Goal: Information Seeking & Learning: Learn about a topic

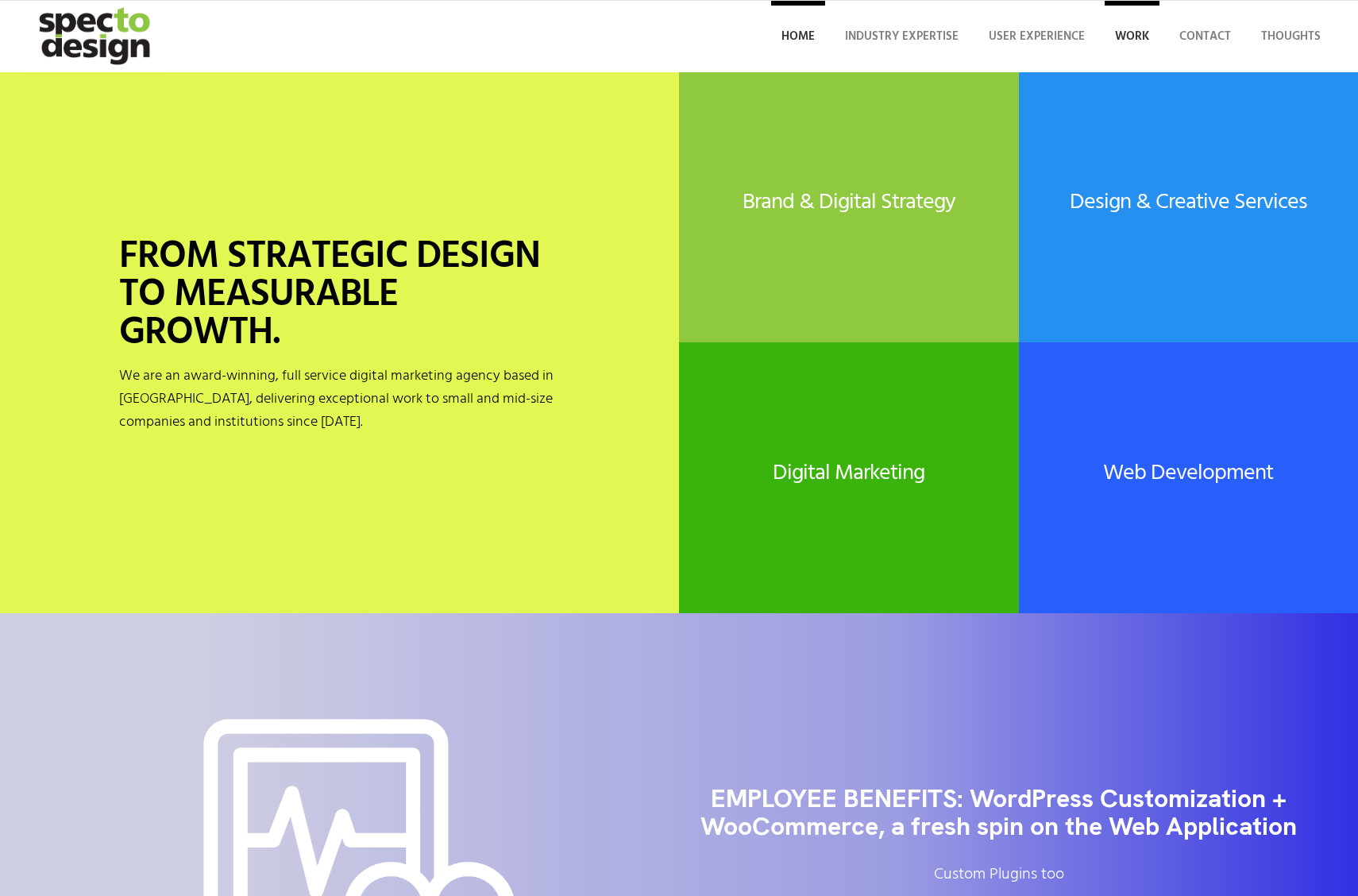
click at [1132, 36] on span "Work" at bounding box center [1132, 36] width 34 height 19
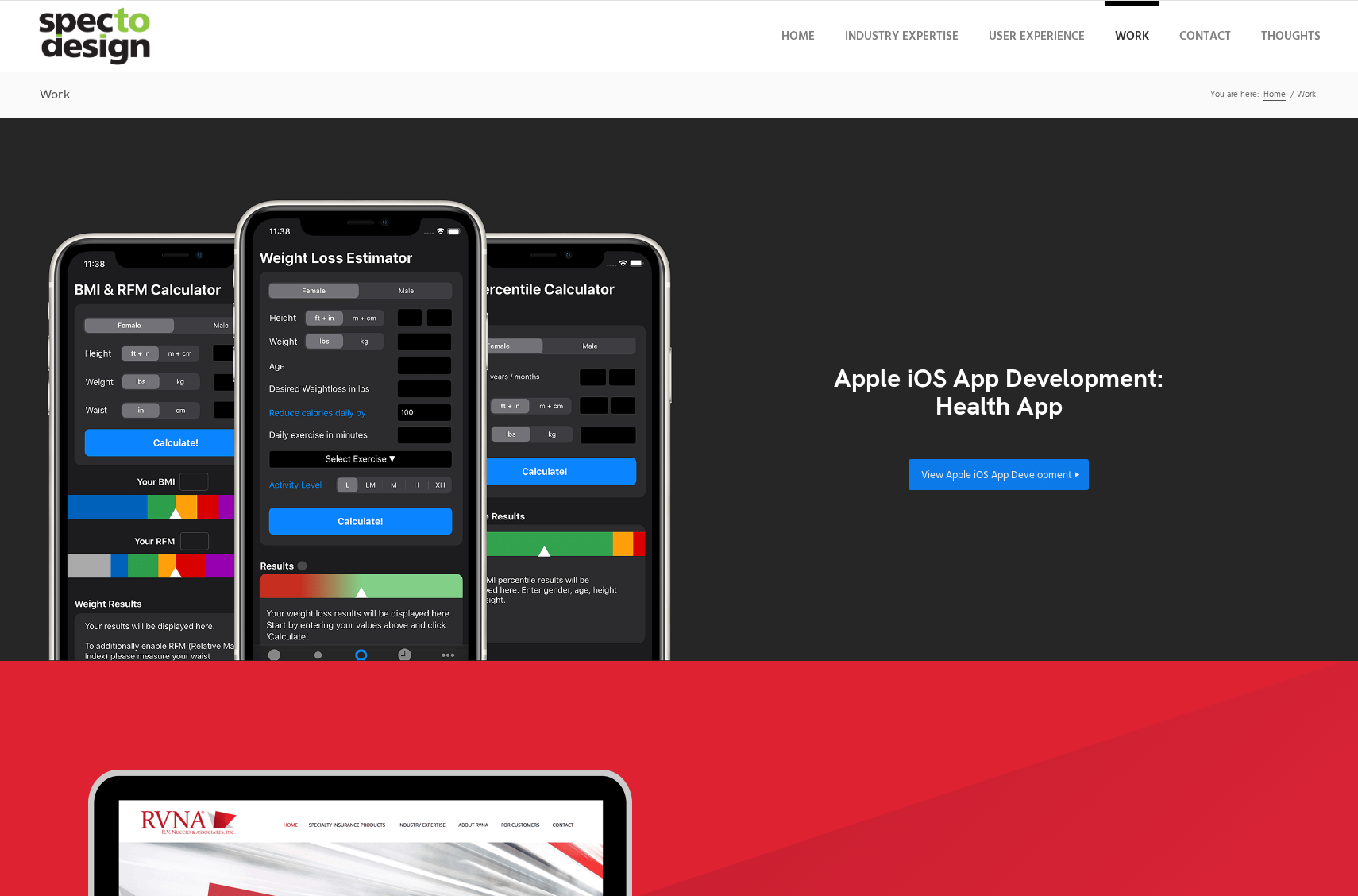
click at [999, 474] on span "View Apple iOS App Development" at bounding box center [997, 475] width 151 height 16
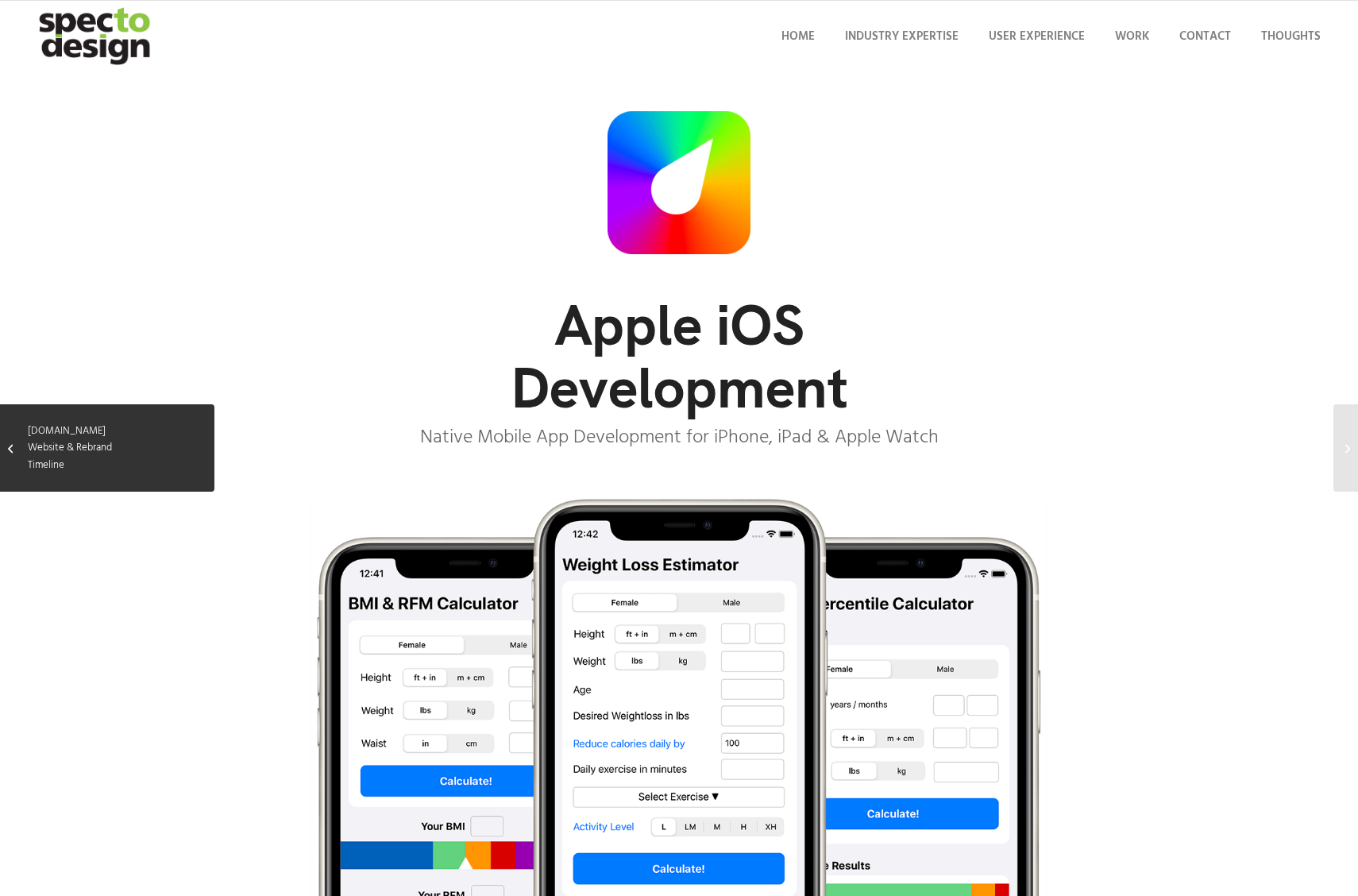
click at [11, 448] on icon "Link to: RVNuccio.com Website & Rebrand Timeline Link to: RVNuccio.com Website …" at bounding box center [10, 449] width 5 height 19
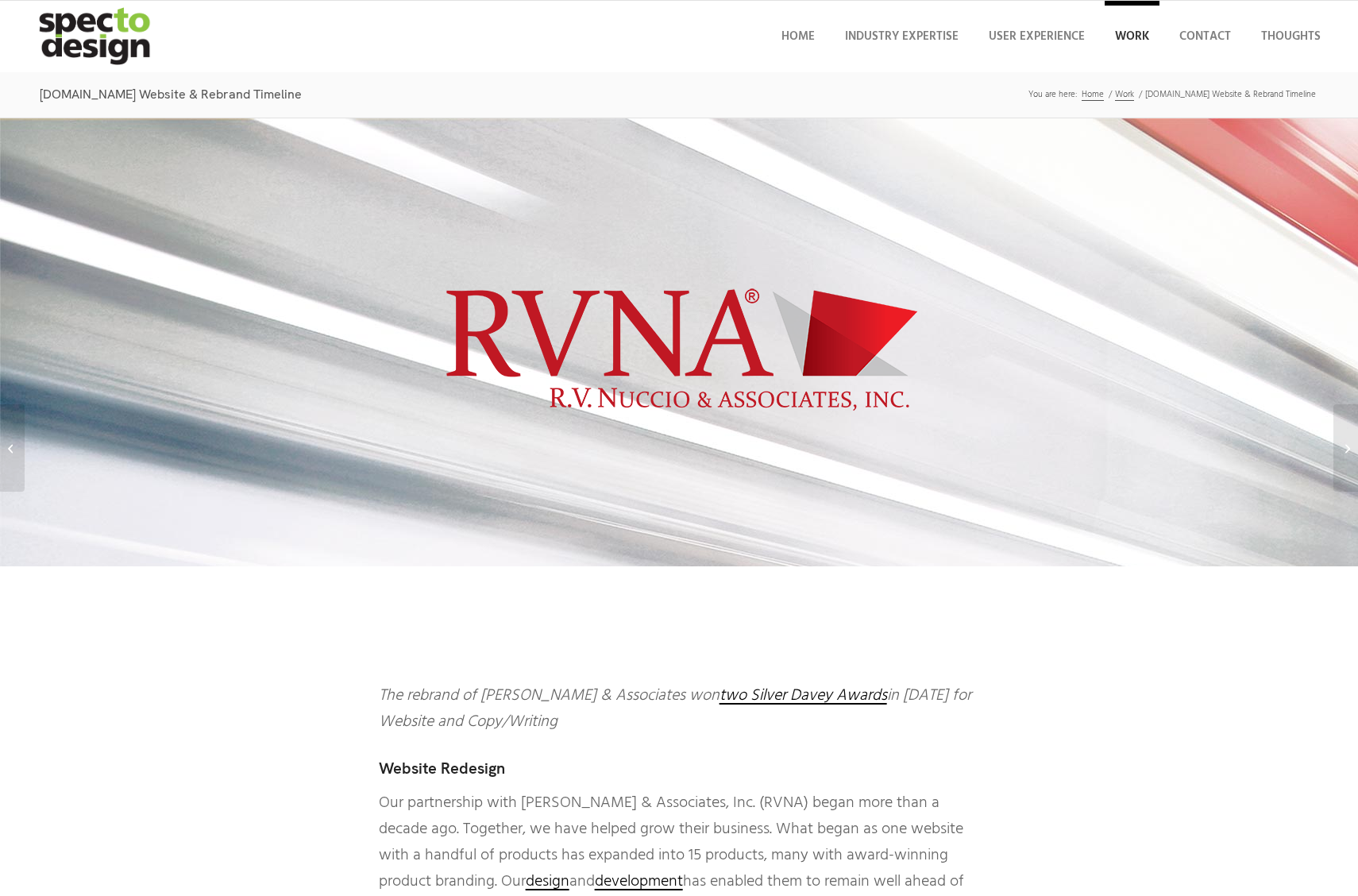
click at [1132, 36] on span "Work" at bounding box center [1132, 36] width 34 height 19
